Goal: Transaction & Acquisition: Purchase product/service

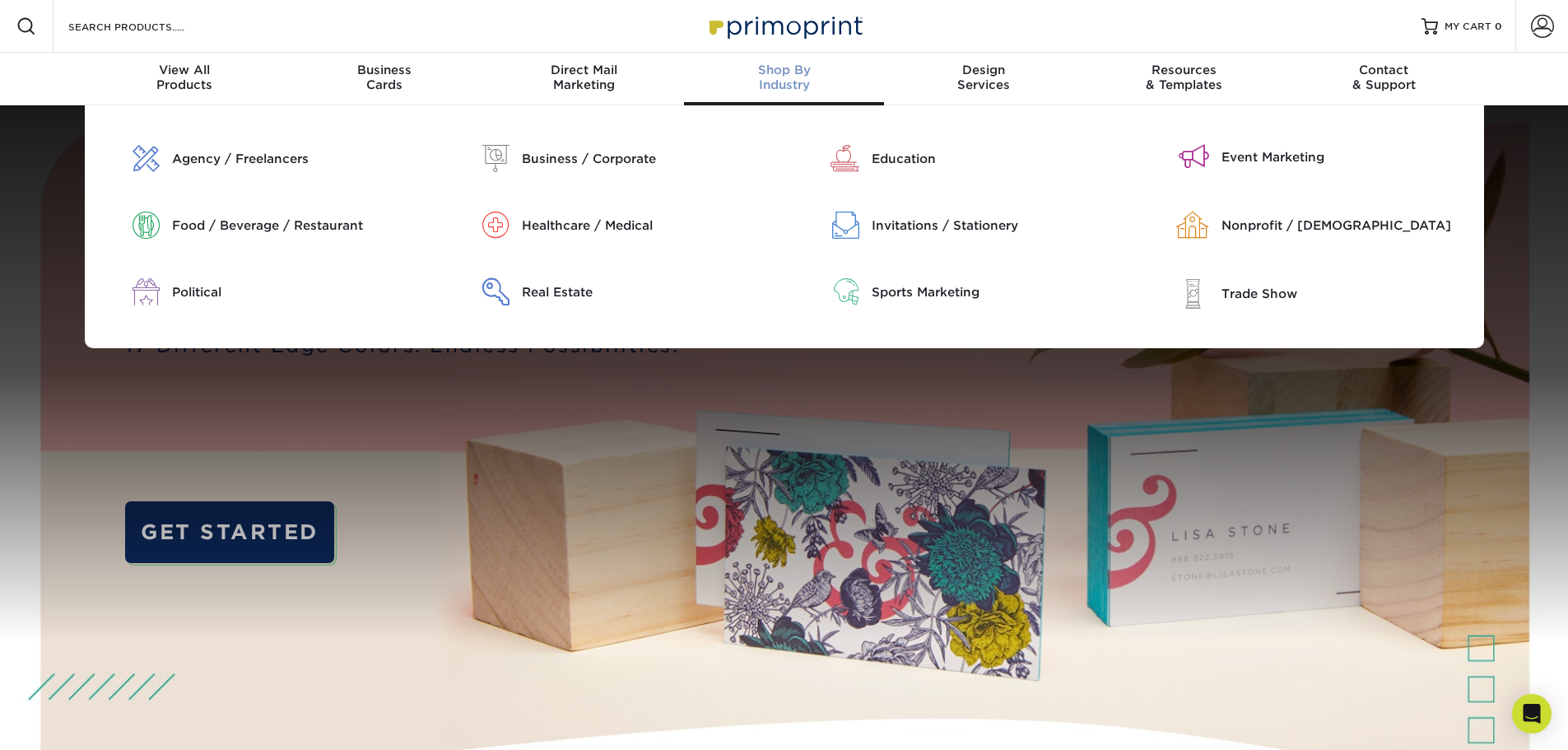
click at [1262, 310] on div "Trade Show" at bounding box center [1308, 313] width 350 height 70
click at [1283, 286] on div "Trade Show" at bounding box center [1346, 293] width 250 height 18
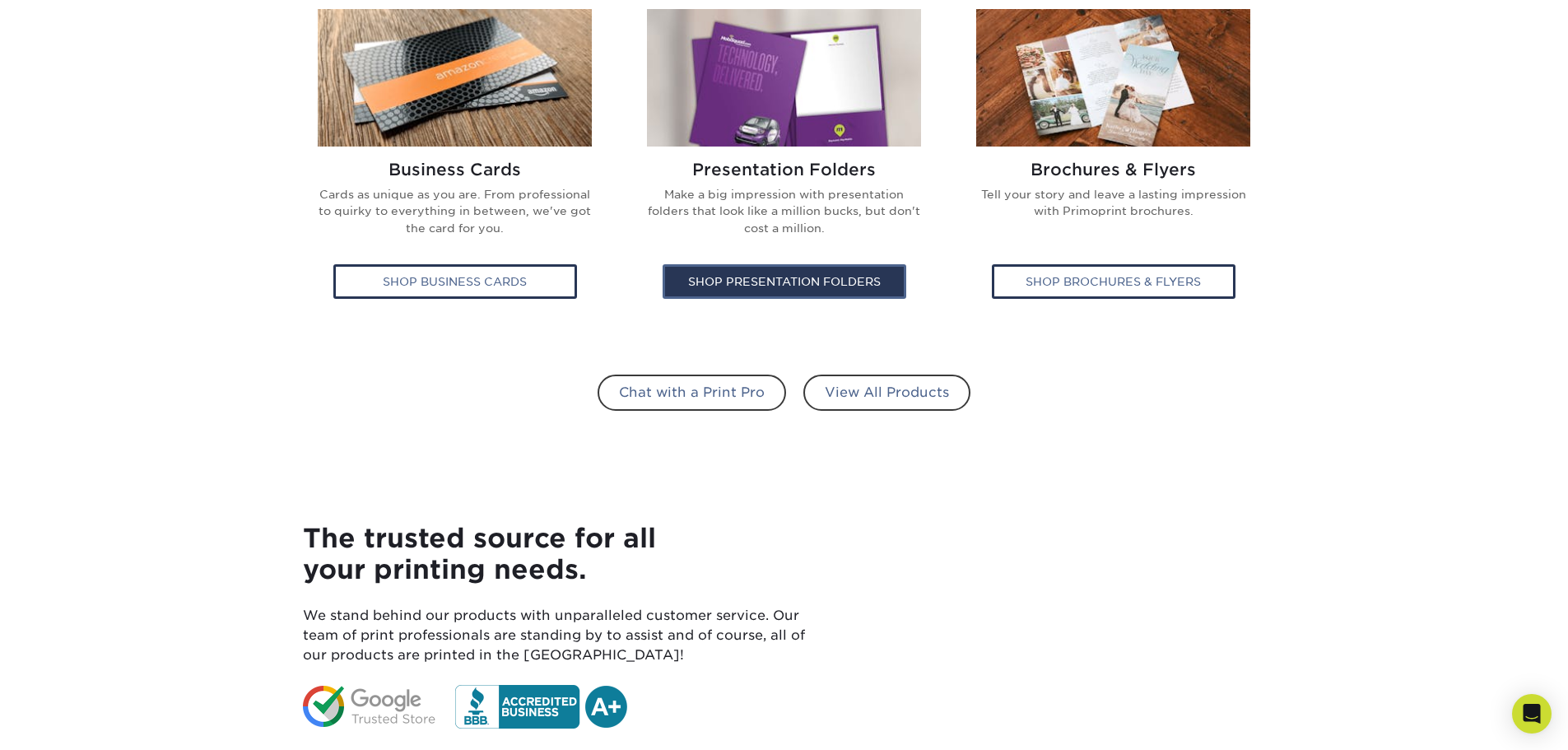
scroll to position [988, 0]
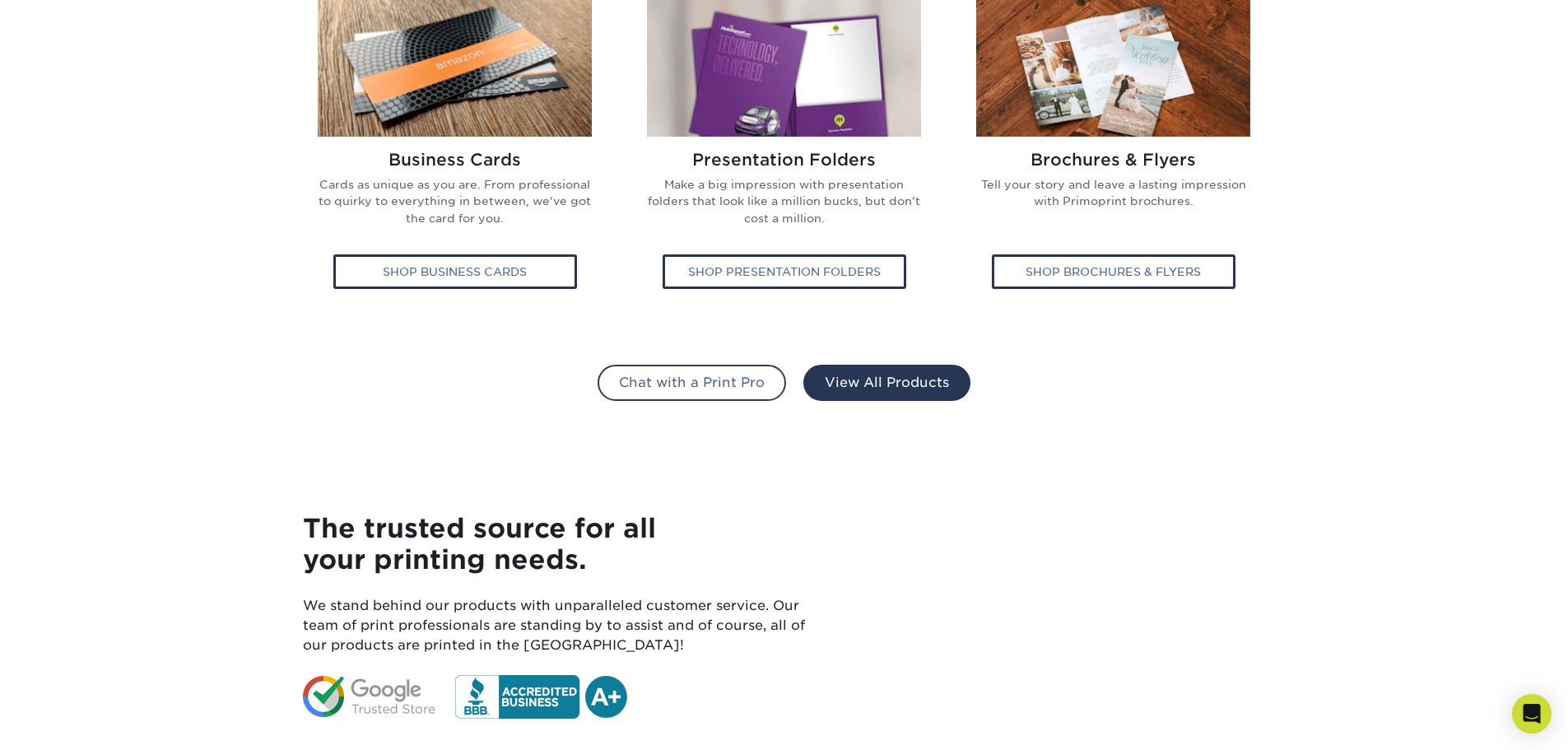
click at [908, 391] on link "View All Products" at bounding box center [886, 383] width 167 height 36
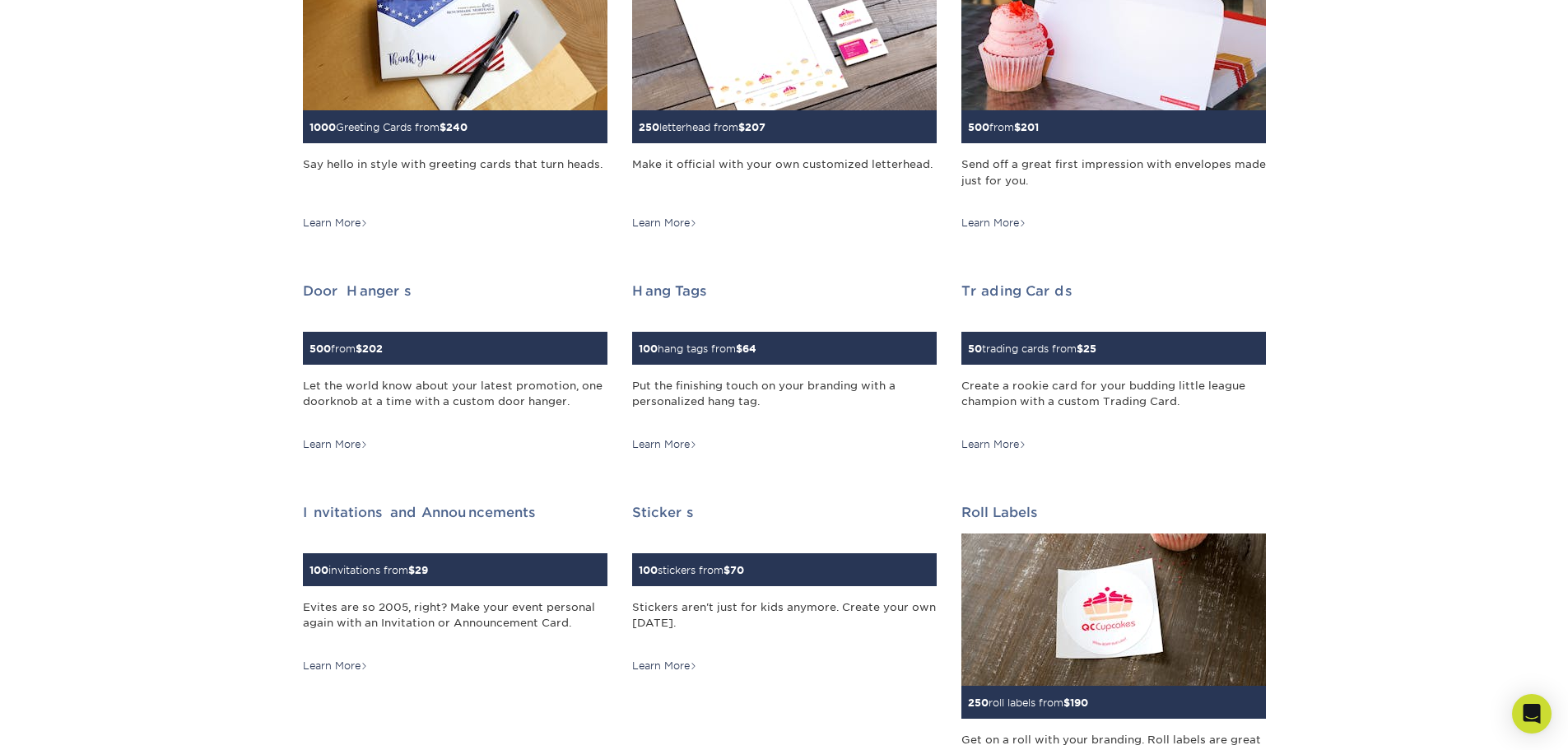
scroll to position [1153, 0]
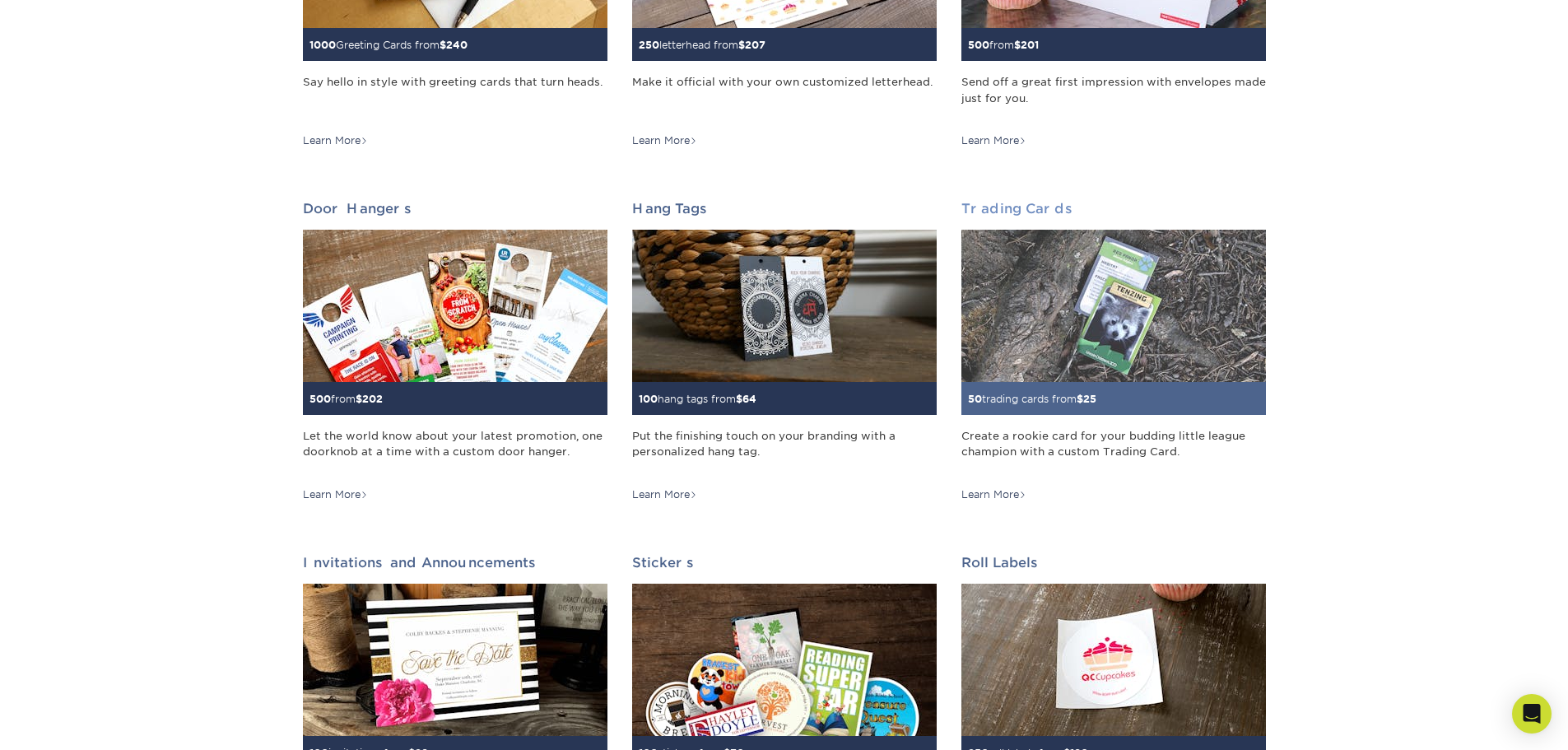
click at [1050, 295] on img at bounding box center [1113, 305] width 304 height 152
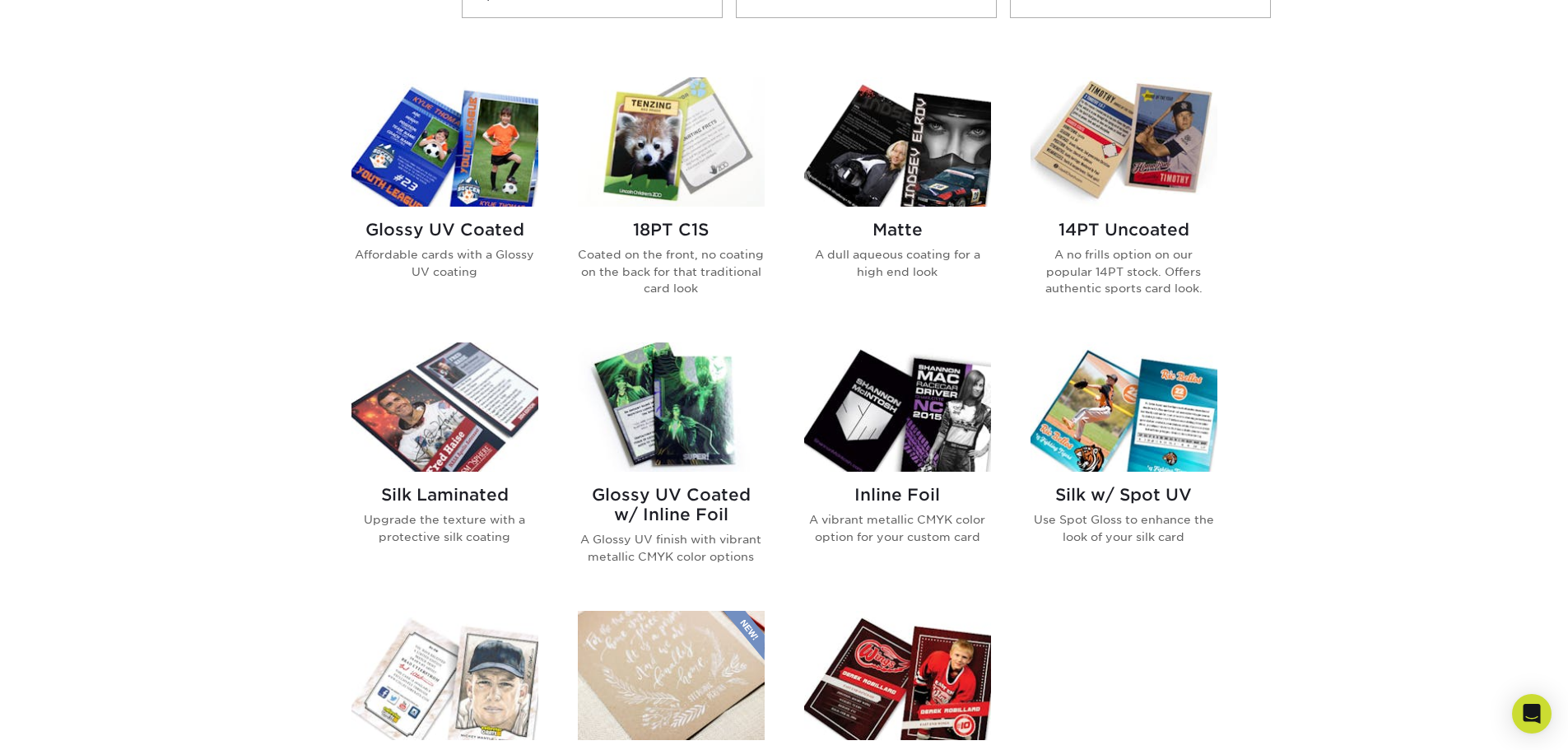
scroll to position [741, 0]
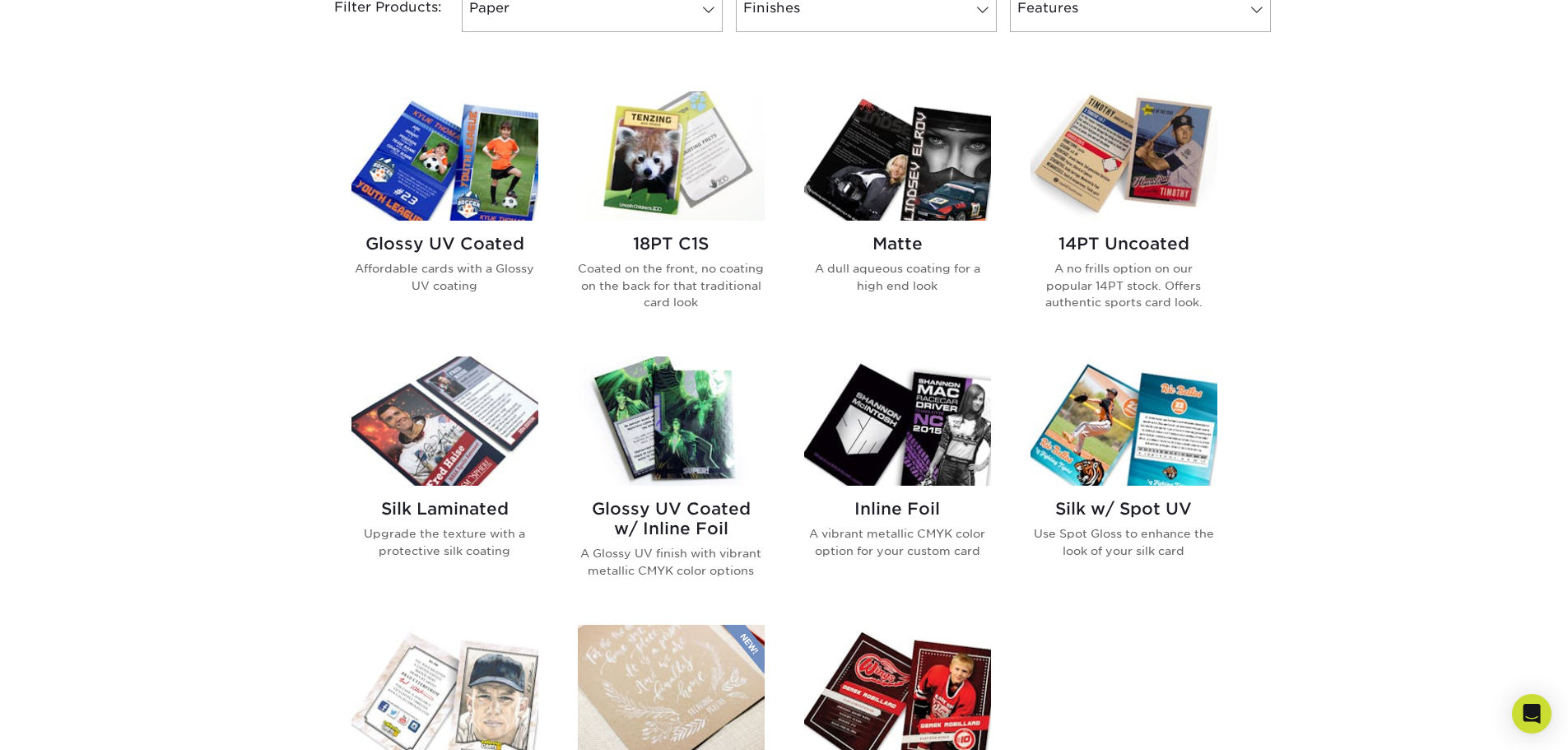
click at [487, 156] on img at bounding box center [444, 156] width 187 height 129
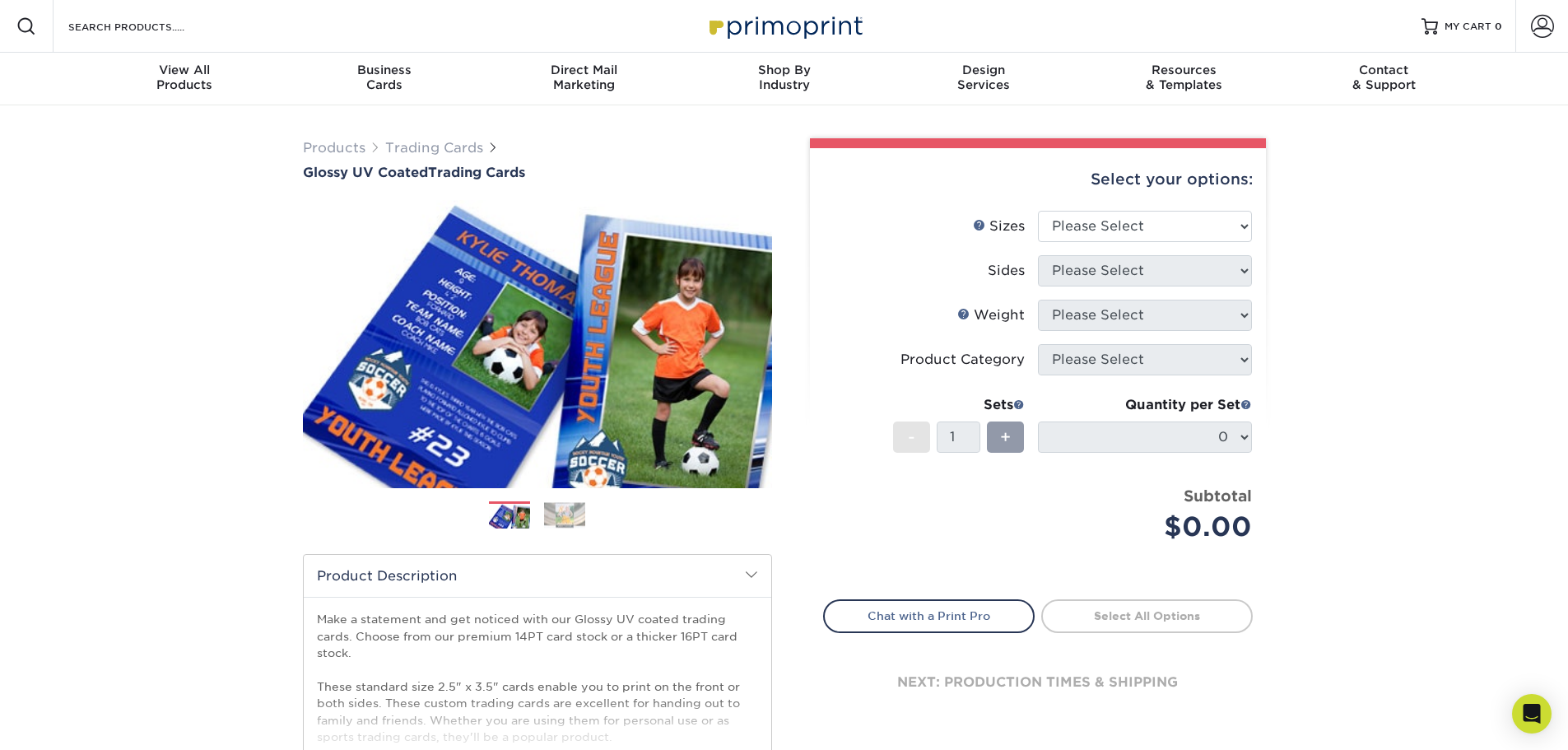
click at [1179, 248] on li "Sizes Help Sizes Please Select 2.5" x 3.5"" at bounding box center [1038, 233] width 428 height 45
click at [1188, 237] on select "Please Select 2.5" x 3.5"" at bounding box center [1144, 226] width 214 height 31
select select "2.50x3.50"
click at [1038, 211] on select "Please Select 2.5" x 3.5"" at bounding box center [1144, 226] width 214 height 31
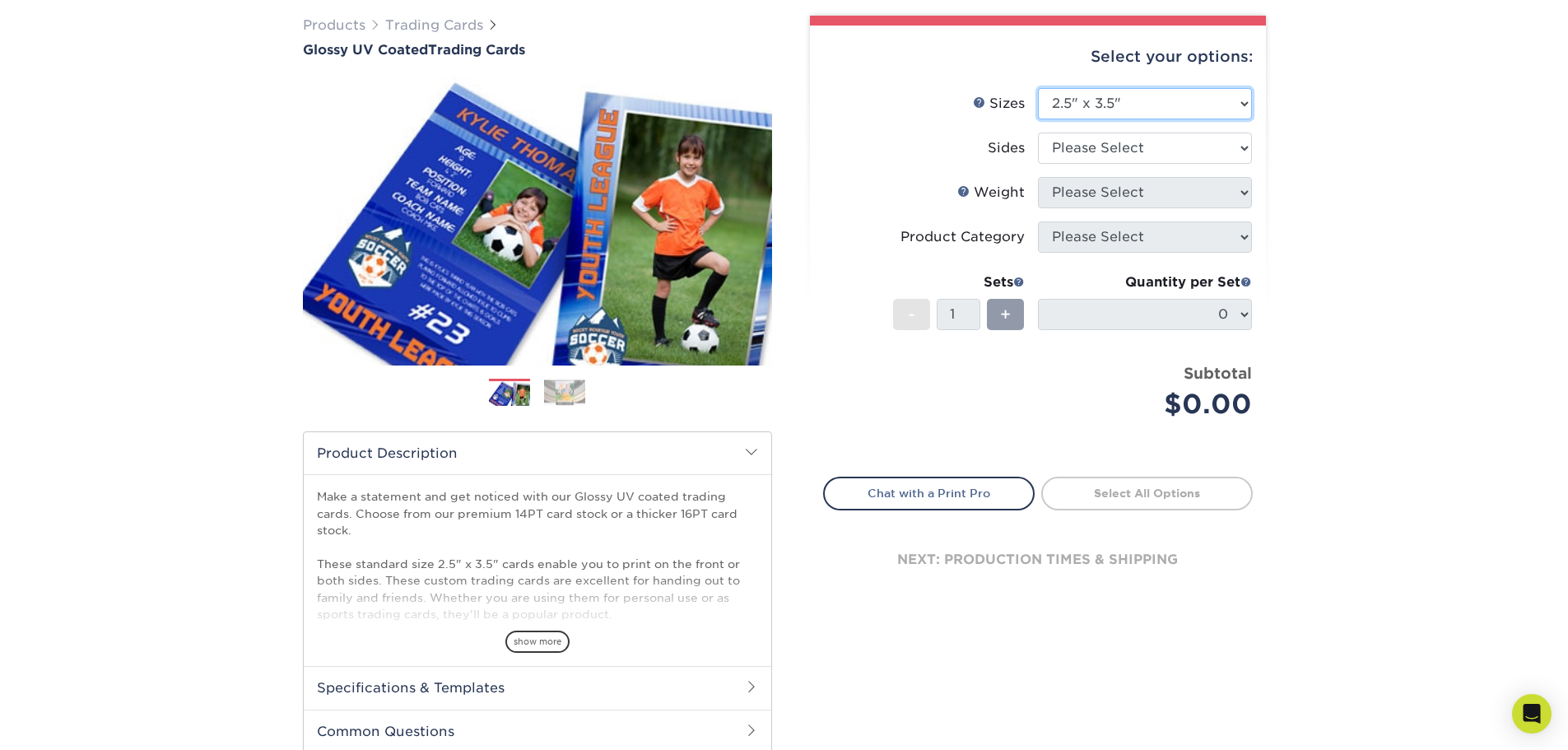
scroll to position [164, 0]
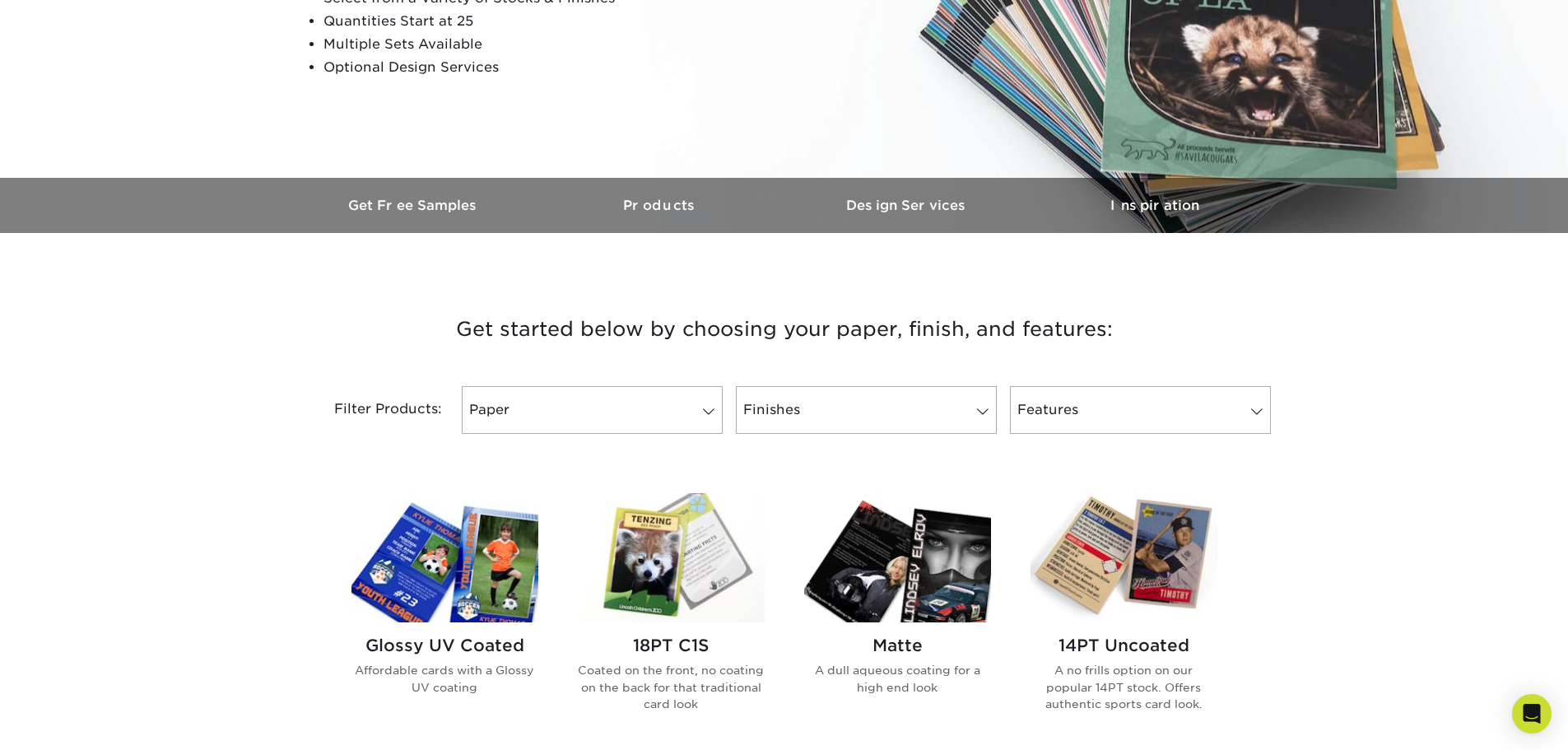
scroll to position [412, 0]
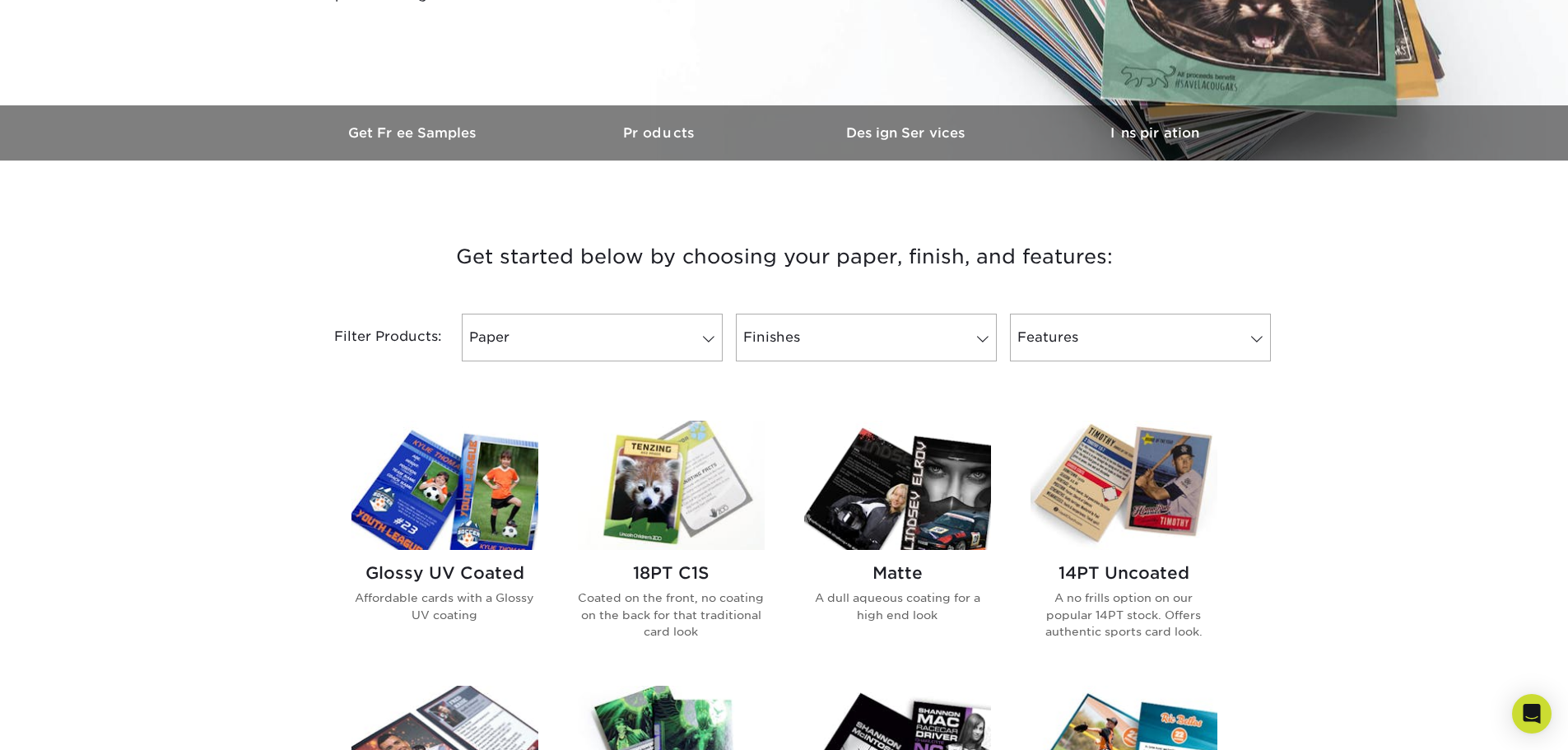
click at [420, 538] on img at bounding box center [444, 485] width 187 height 129
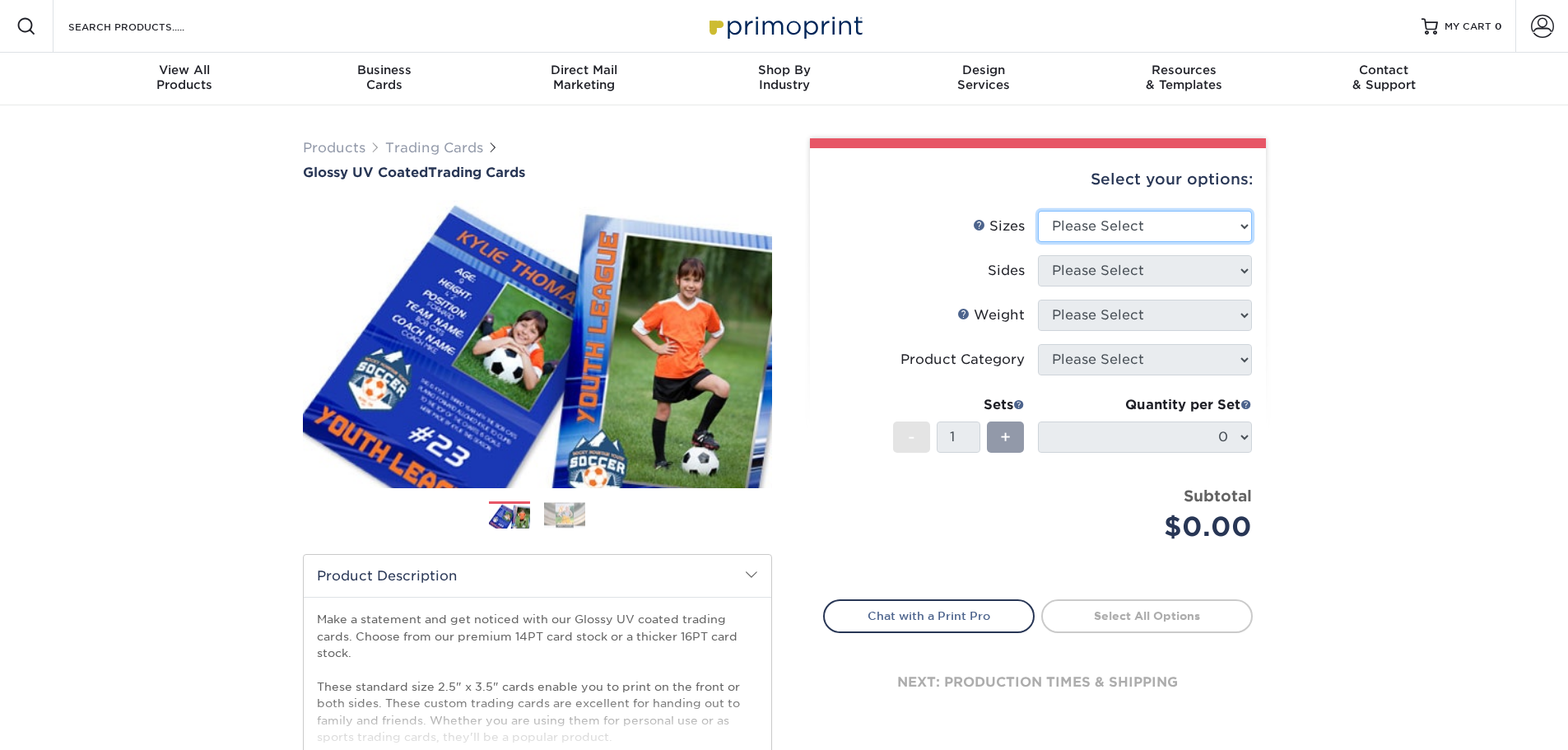
click at [1080, 239] on select "Please Select 2.5" x 3.5"" at bounding box center [1144, 226] width 214 height 31
select select "2.50x3.50"
click at [1038, 211] on select "Please Select 2.5" x 3.5"" at bounding box center [1144, 226] width 214 height 31
click at [1073, 271] on select "Please Select Print Both Sides Print Front Only" at bounding box center [1144, 271] width 214 height 31
select select "13abbda7-1d64-4f25-8bb2-c179b224825d"
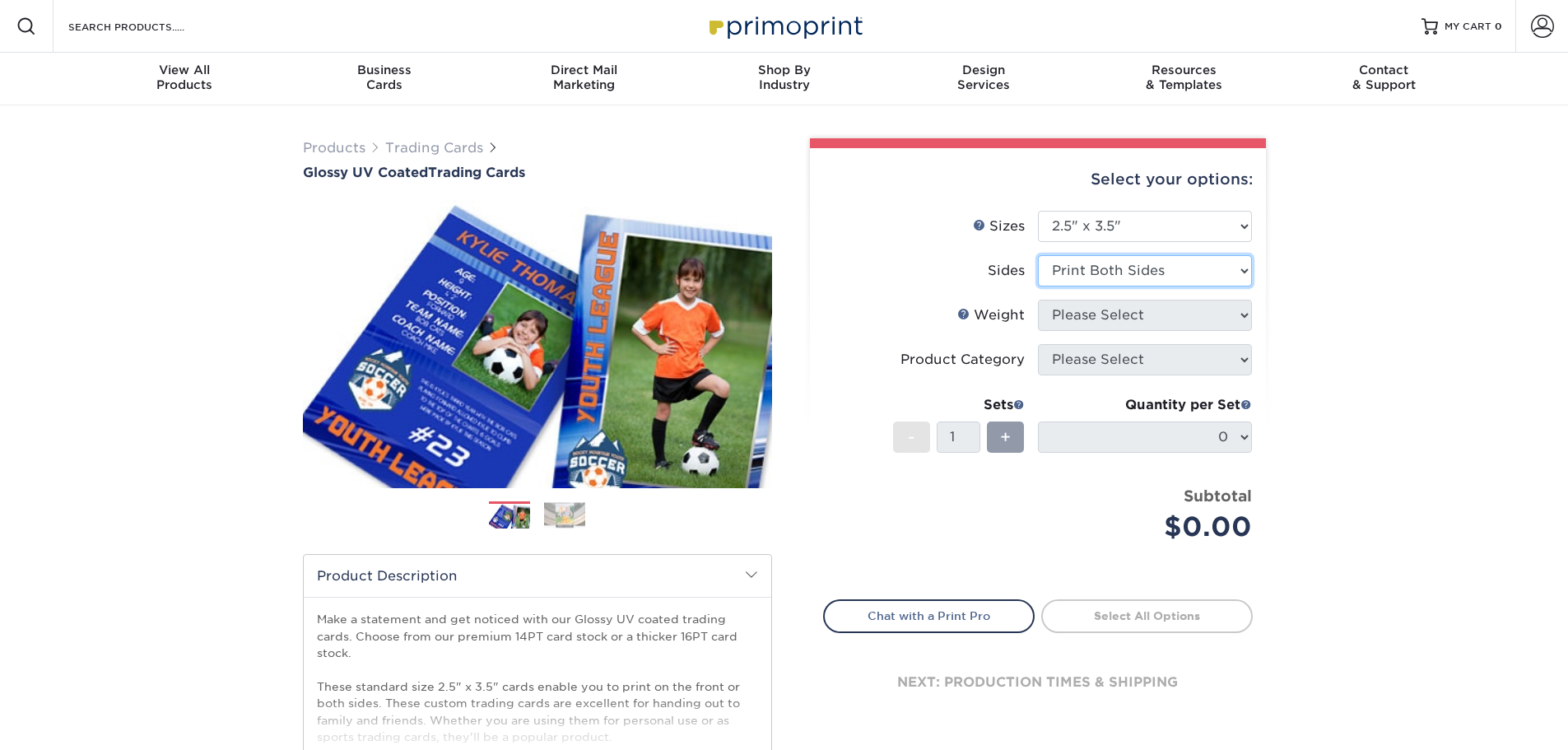
click at [1038, 255] on select "Please Select Print Both Sides Print Front Only" at bounding box center [1144, 271] width 214 height 31
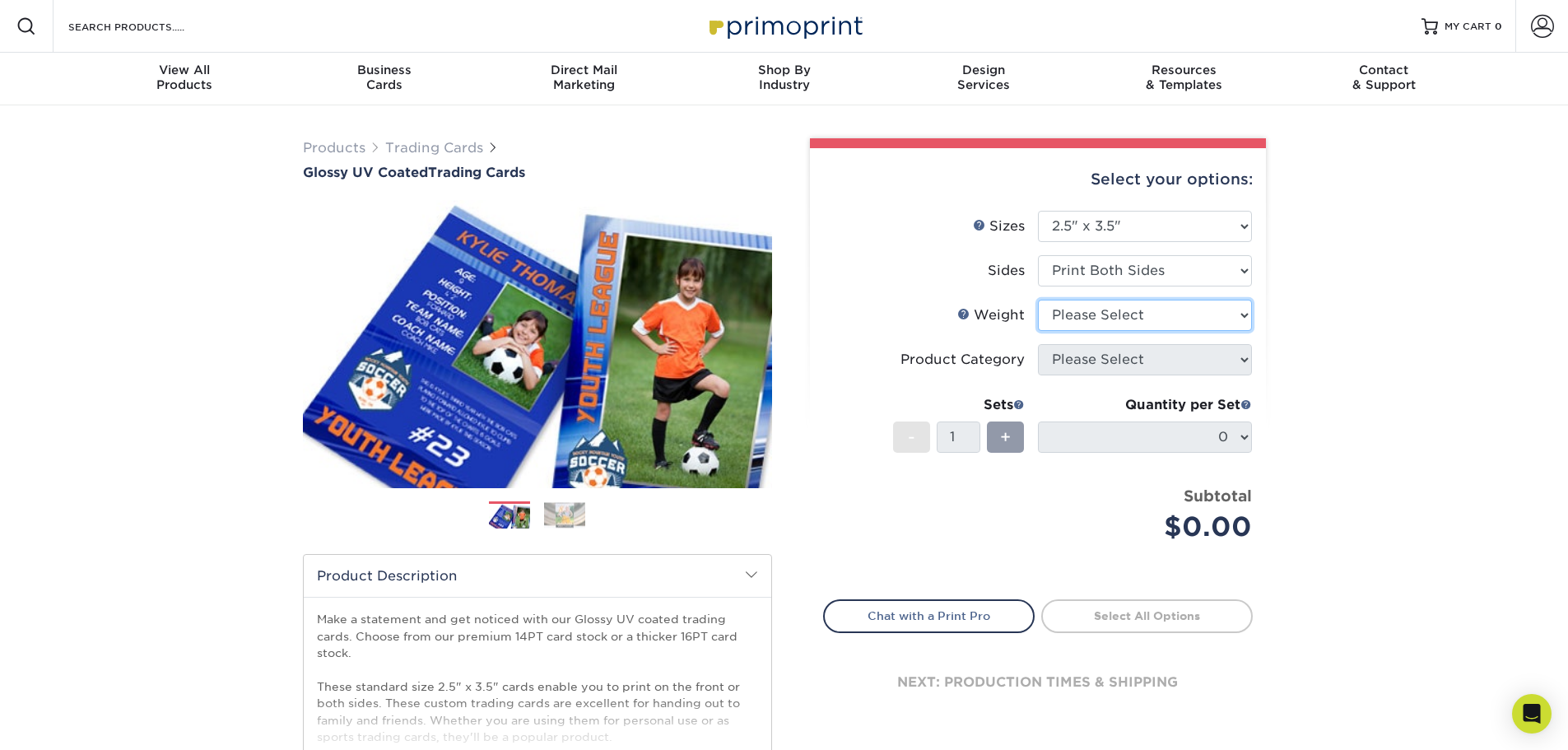
click at [1075, 318] on select "Please Select 16PT 14PT 18PT C1S" at bounding box center [1144, 315] width 214 height 31
select select "14PT"
click at [1038, 299] on select "Please Select 16PT 14PT 18PT C1S" at bounding box center [1144, 315] width 214 height 31
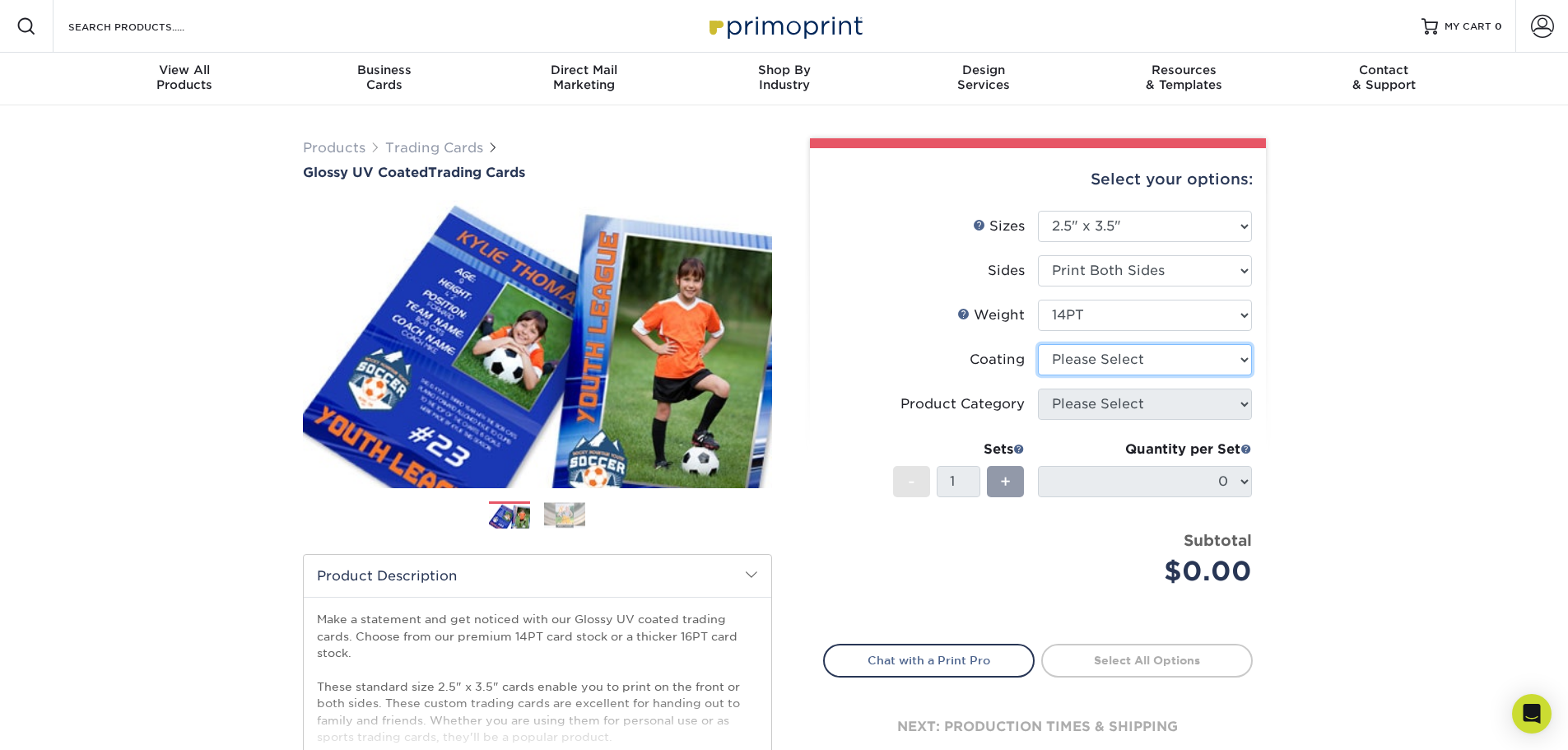
click at [1092, 366] on select at bounding box center [1144, 360] width 214 height 31
select select "ae367451-b2b8-45df-a344-0f05b6a12993"
click at [1038, 344] on select at bounding box center [1144, 360] width 214 height 31
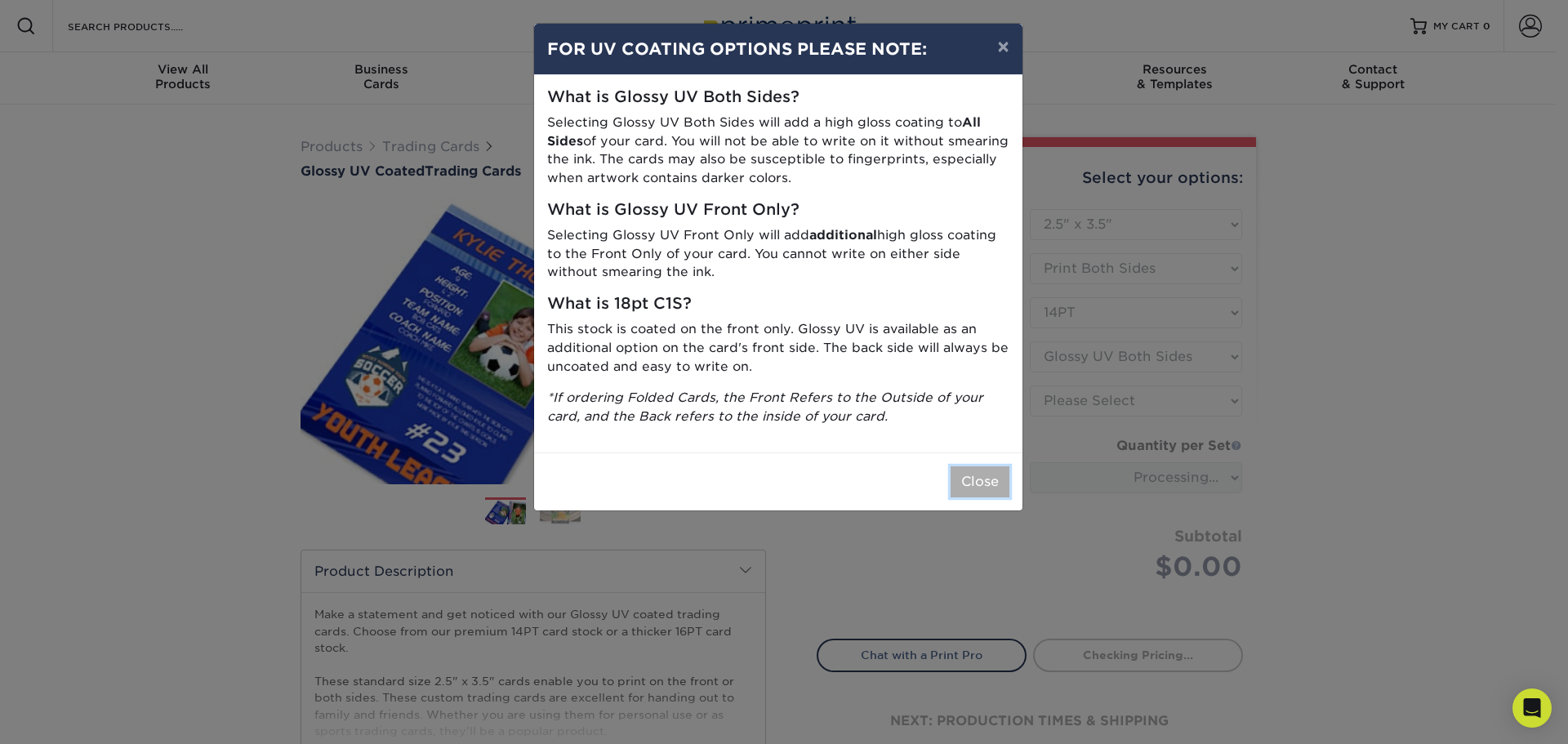
click at [1002, 482] on button "Close" at bounding box center [979, 482] width 59 height 31
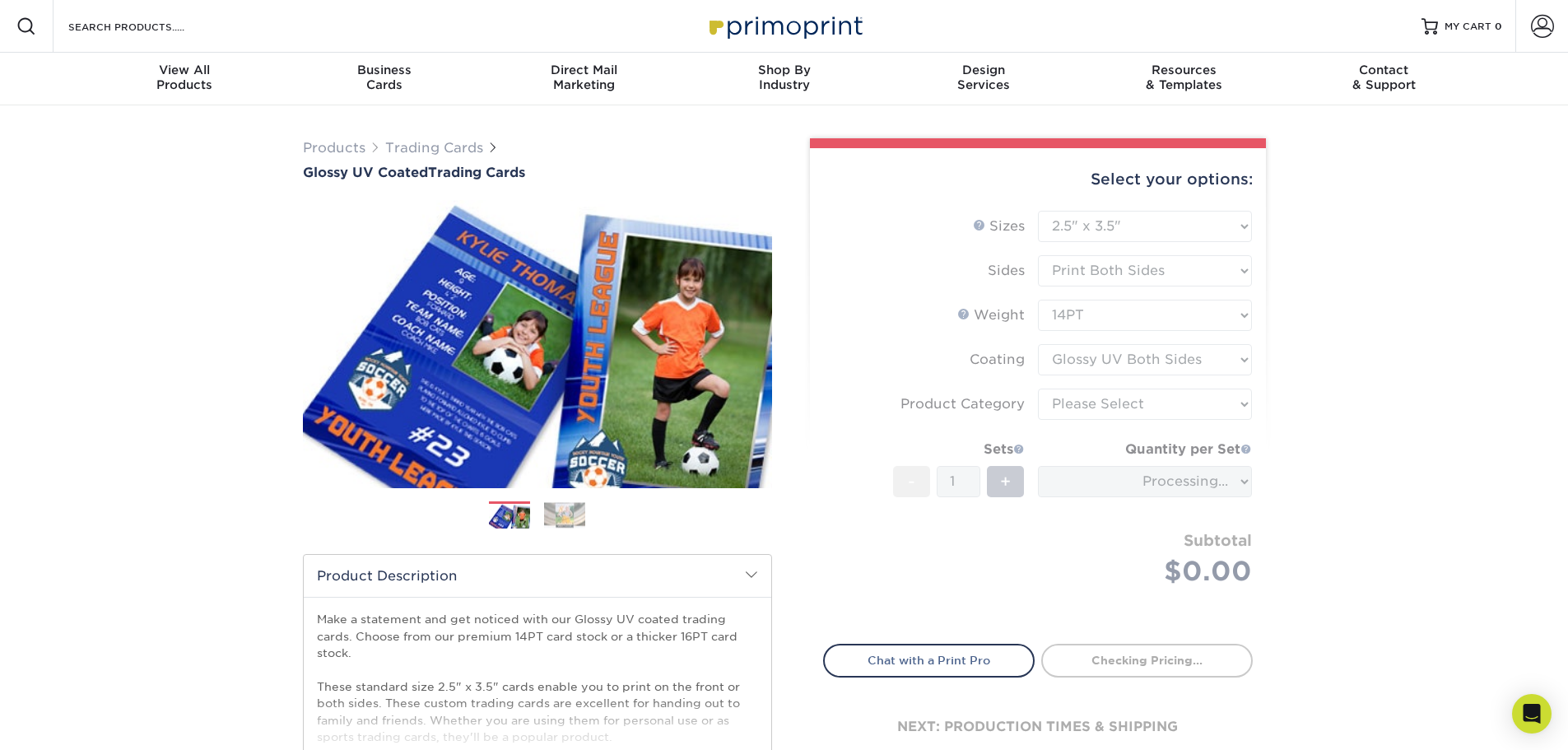
click at [1145, 410] on form "Sizes Help Sizes Please Select 2.5" x 3.5" Sides Please Select 16PT - 1" at bounding box center [1038, 418] width 430 height 415
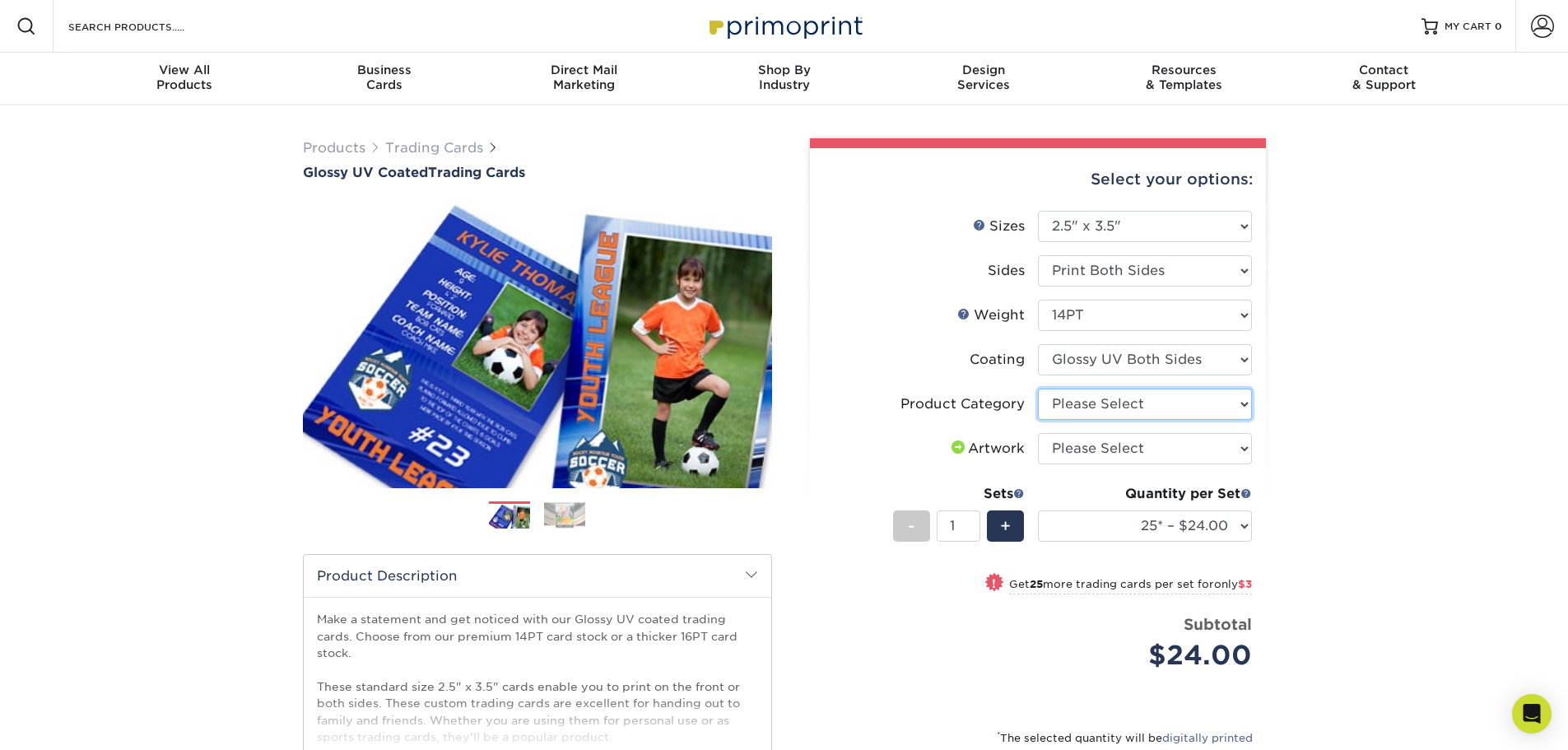
click at [1145, 410] on select "Please Select Trading Cards" at bounding box center [1144, 404] width 214 height 31
select select "c2f9bce9-36c2-409d-b101-c29d9d031e18"
click at [1038, 389] on select "Please Select Trading Cards" at bounding box center [1144, 404] width 214 height 31
click at [1124, 454] on select "Please Select I will upload files I need a design - $100" at bounding box center [1144, 449] width 214 height 31
select select "upload"
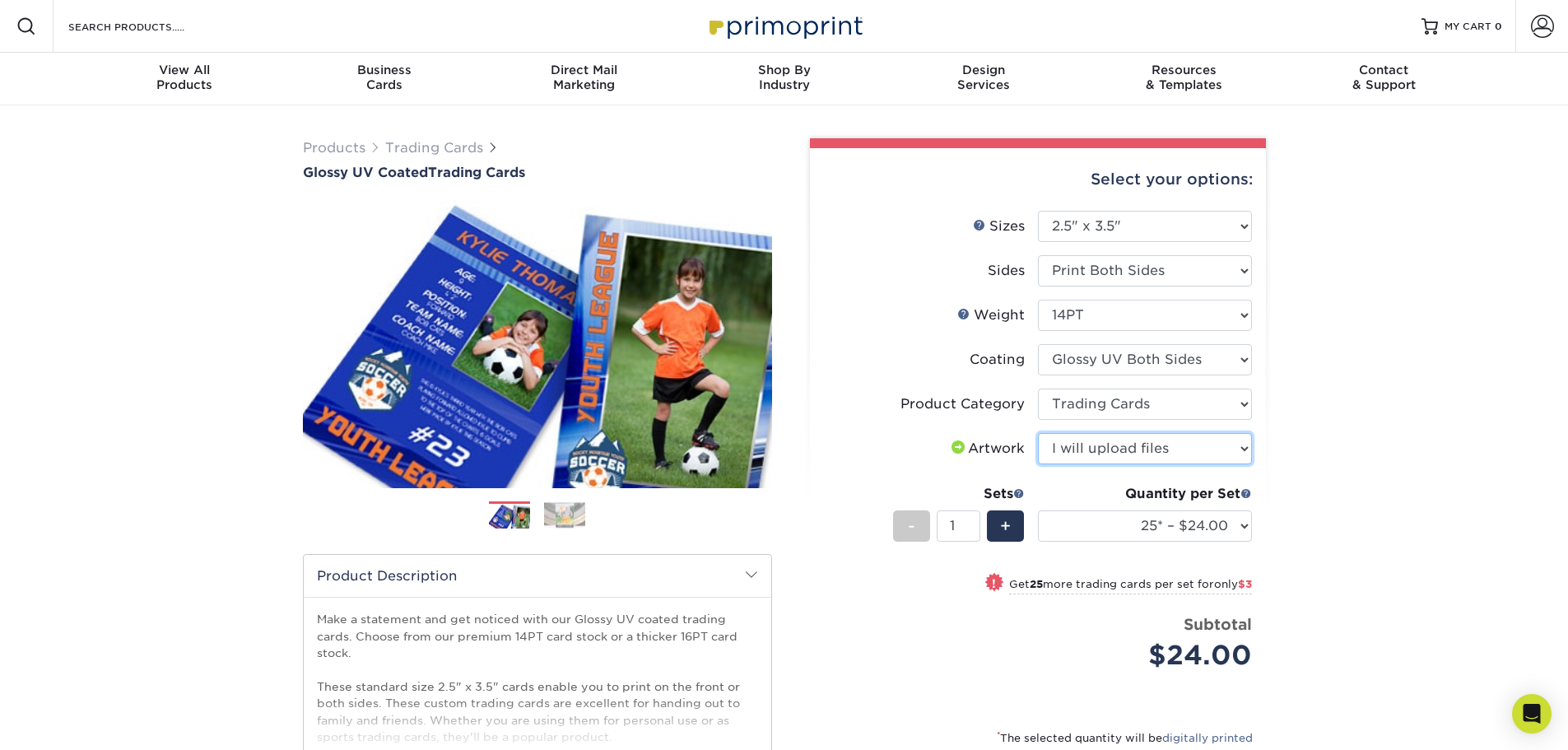
click at [1038, 433] on select "Please Select I will upload files I need a design - $100" at bounding box center [1144, 449] width 214 height 31
click at [1001, 526] on span "+" at bounding box center [1005, 526] width 10 height 25
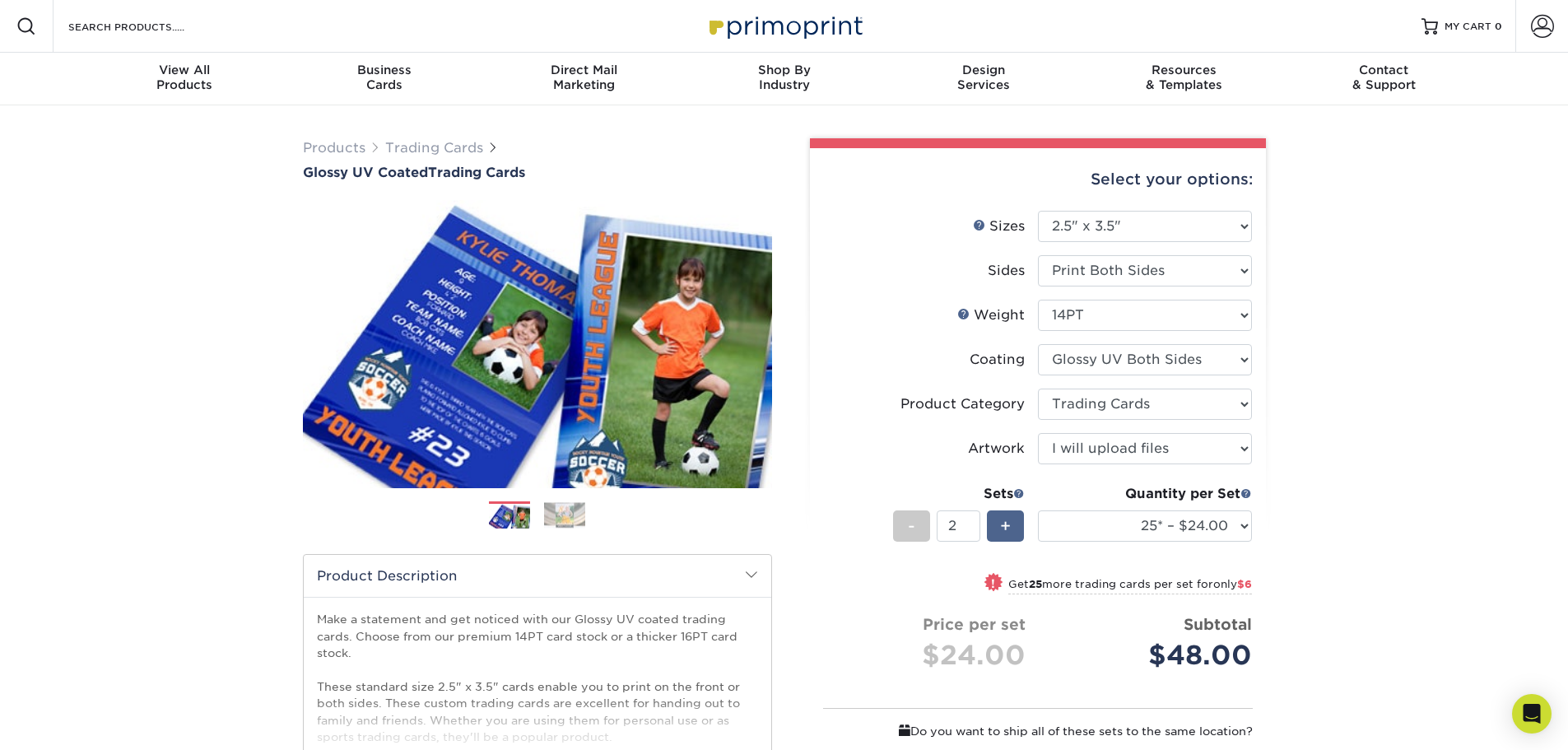
click at [1001, 526] on span "+" at bounding box center [1005, 526] width 10 height 25
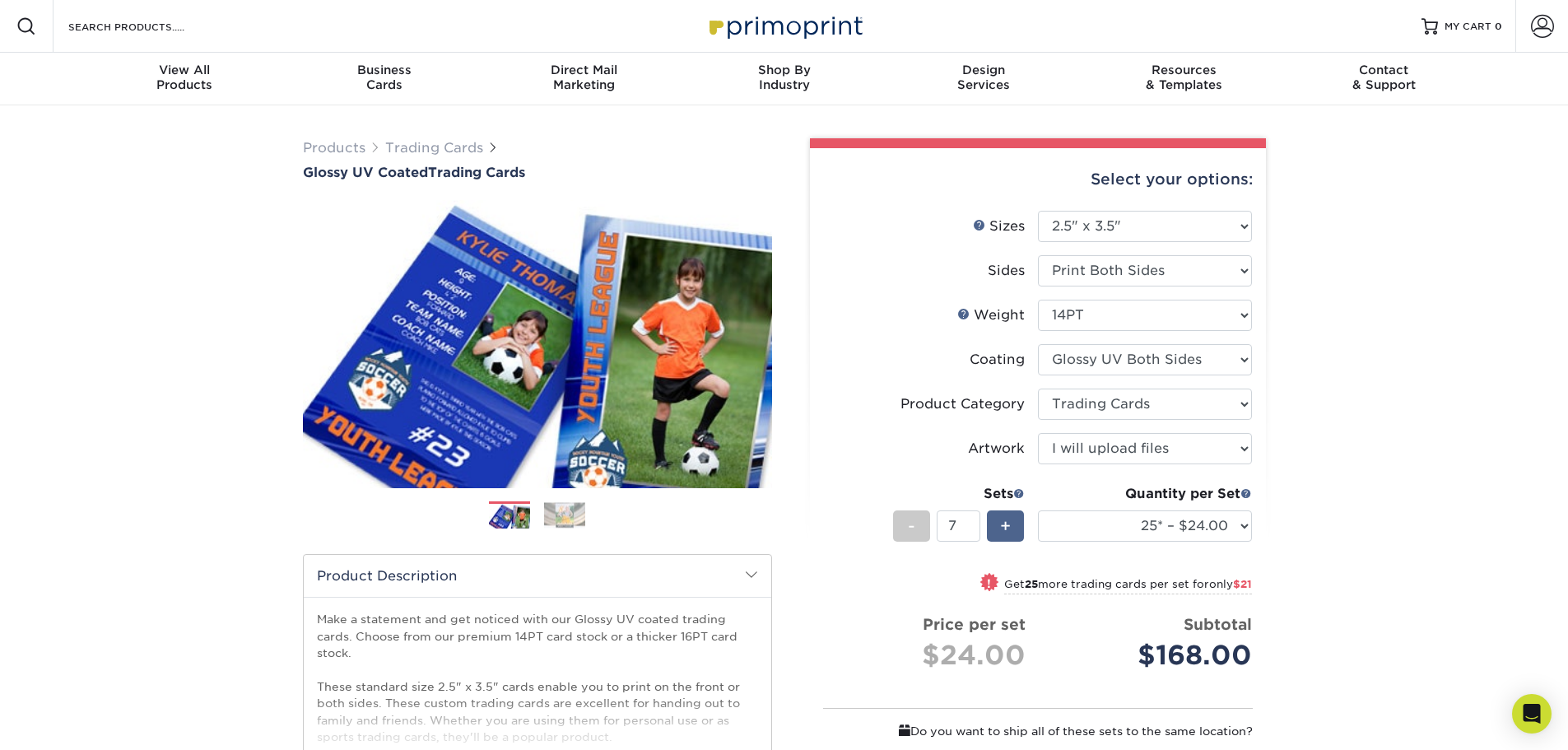
click at [1001, 526] on span "+" at bounding box center [1005, 526] width 10 height 25
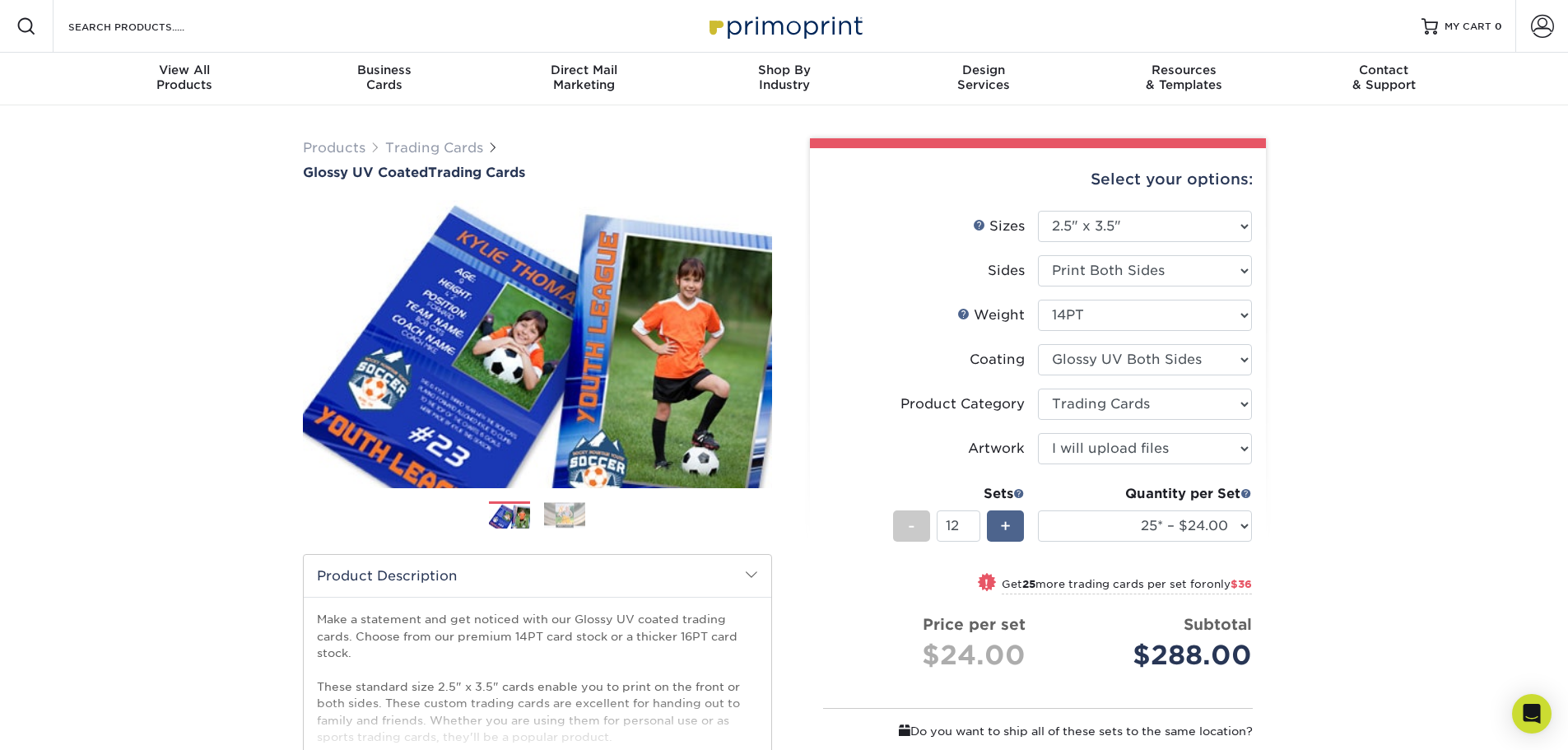
click at [1001, 526] on span "+" at bounding box center [1005, 526] width 10 height 25
type input "15"
